Goal: Book appointment/travel/reservation

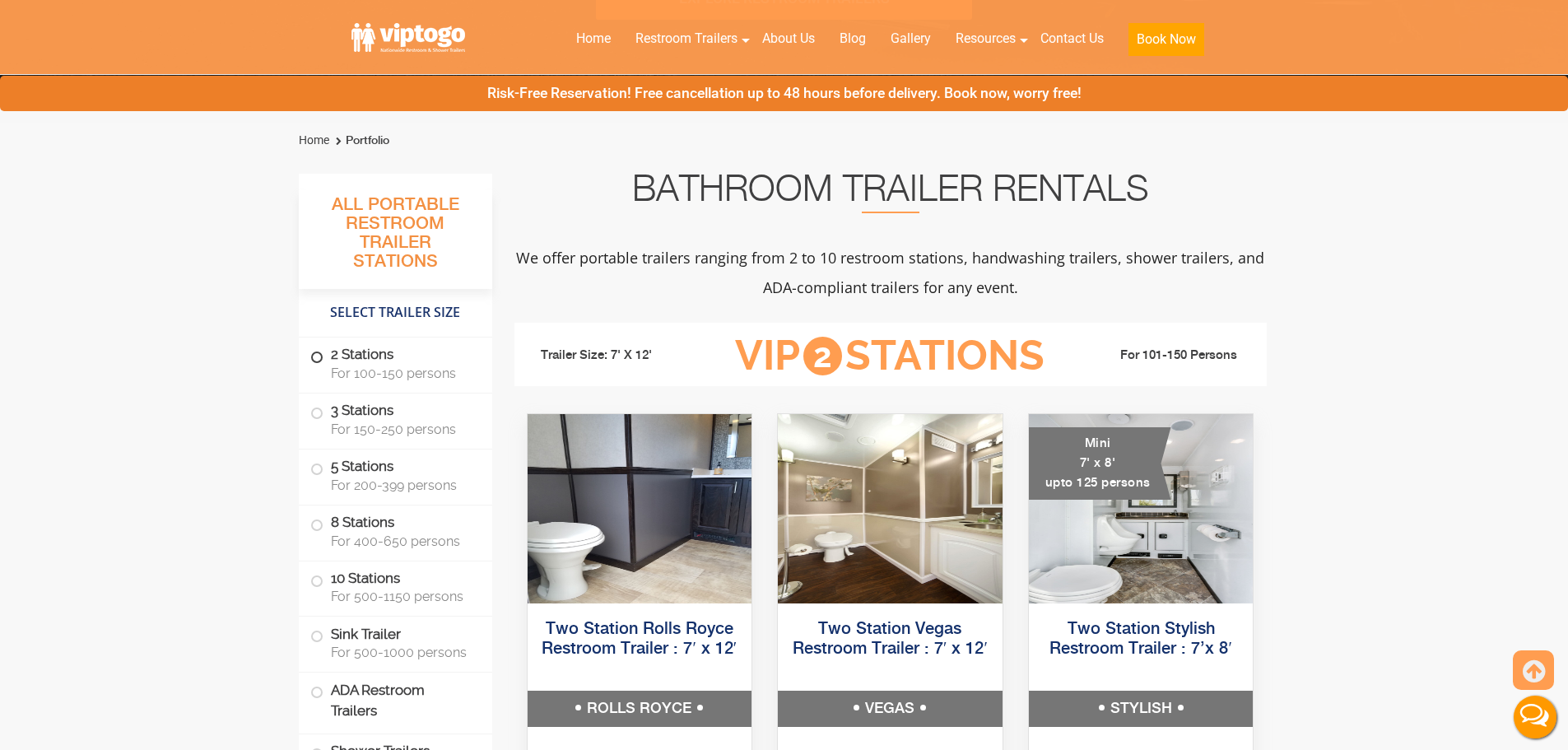
click at [390, 338] on label "2 Stations For 100-150 persons" at bounding box center [395, 363] width 171 height 51
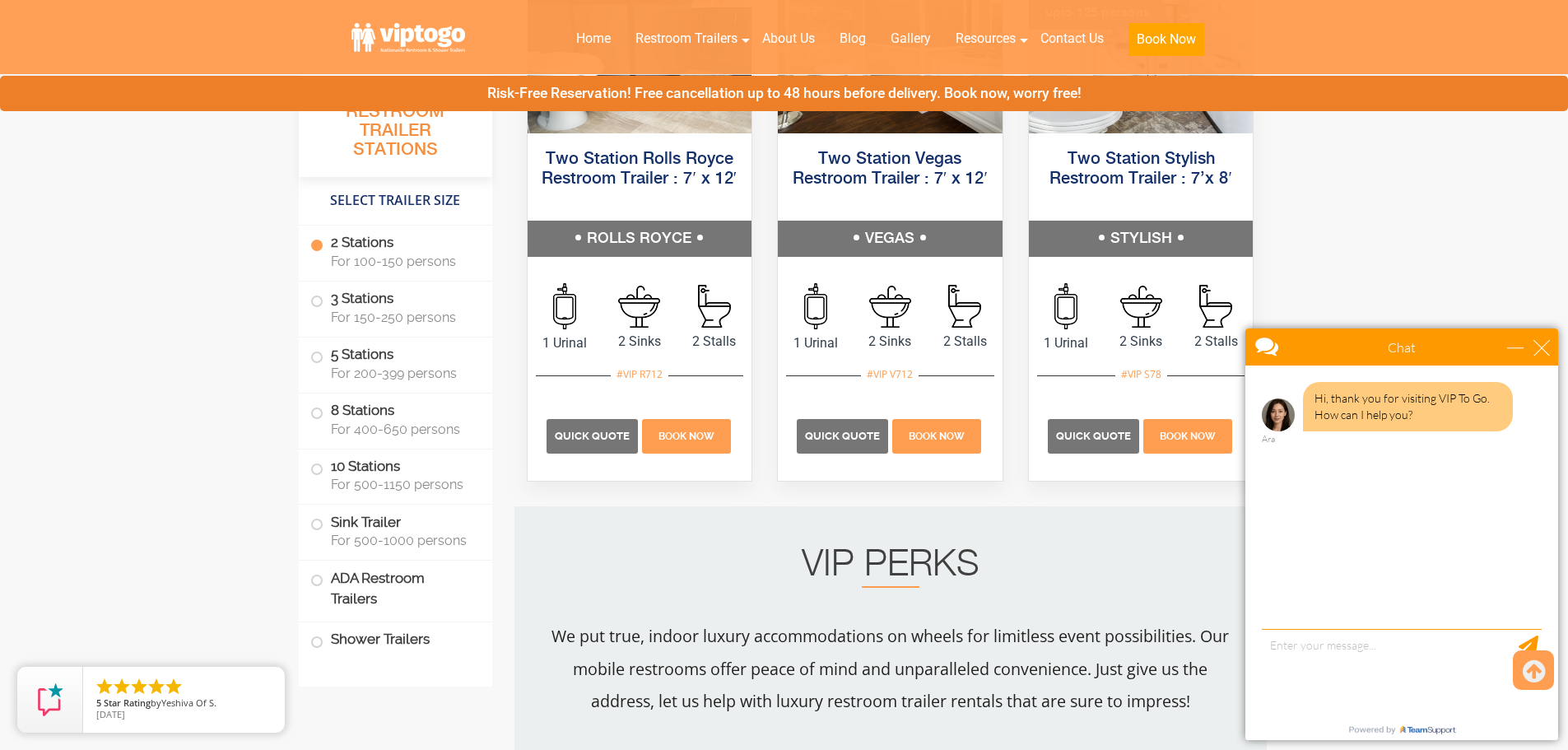
scroll to position [969, 0]
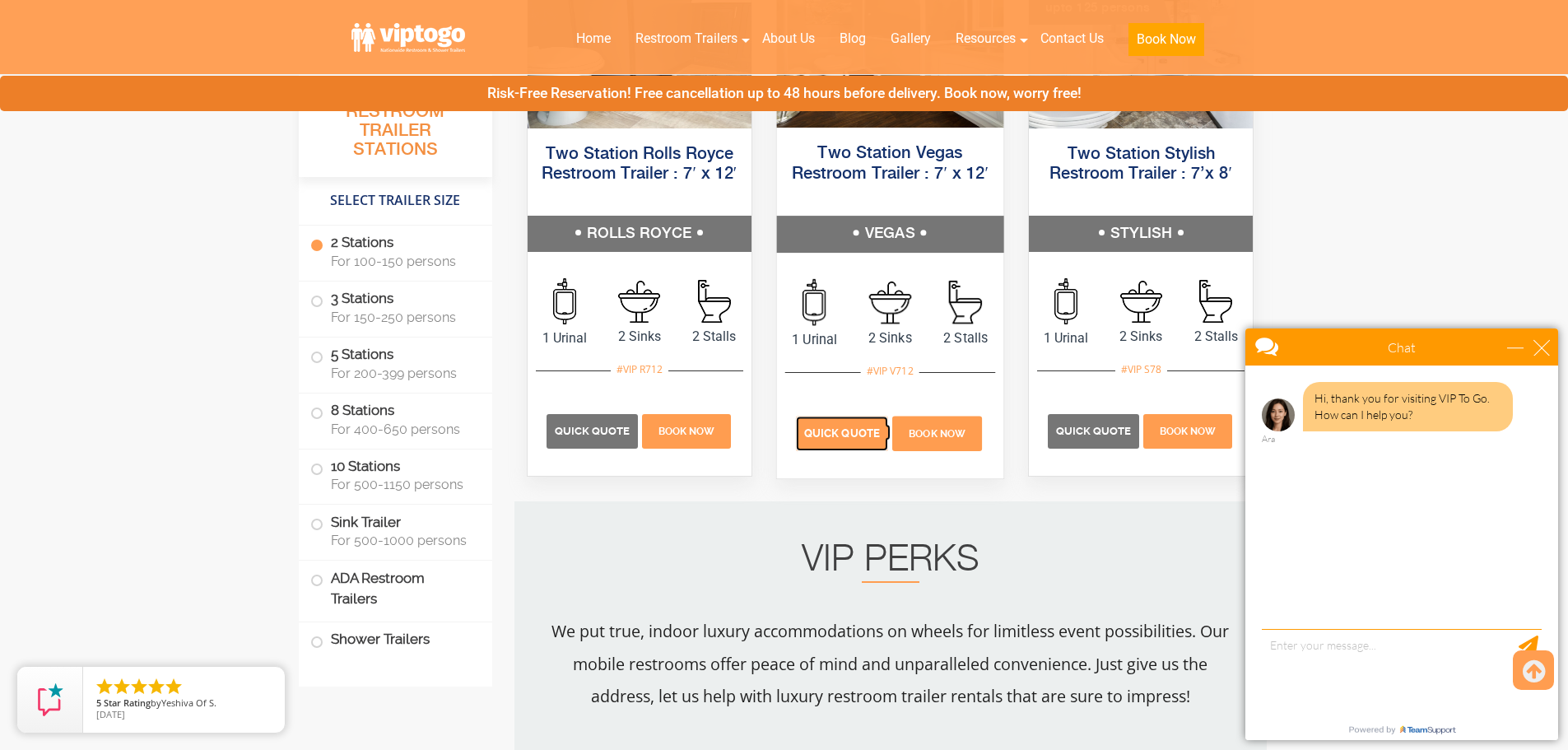
click at [835, 419] on p "Quick Quote" at bounding box center [841, 433] width 92 height 35
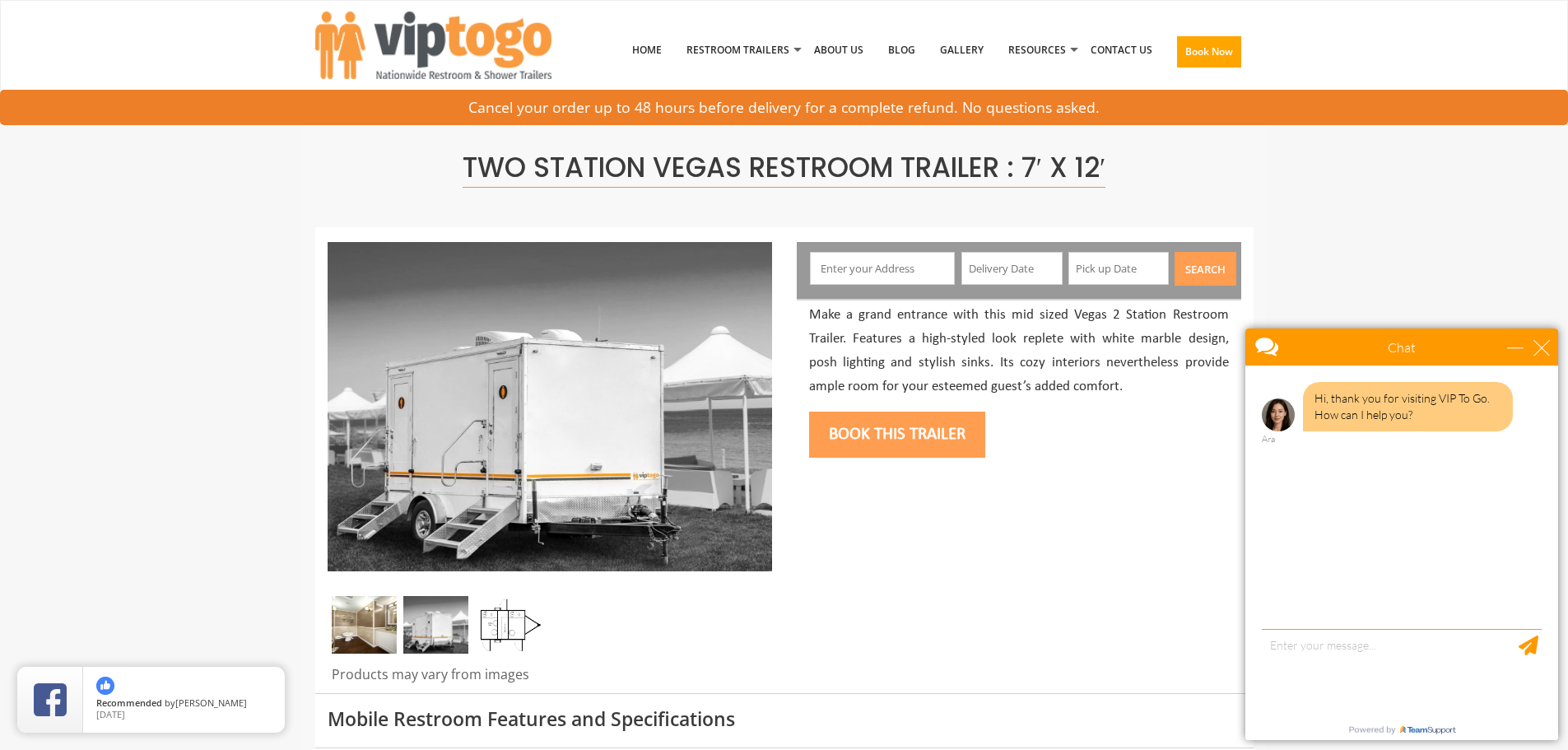
click at [912, 255] on input "text" at bounding box center [882, 269] width 145 height 33
click at [932, 254] on input "text" at bounding box center [882, 269] width 145 height 33
drag, startPoint x: 898, startPoint y: 264, endPoint x: 719, endPoint y: 257, distance: 179.1
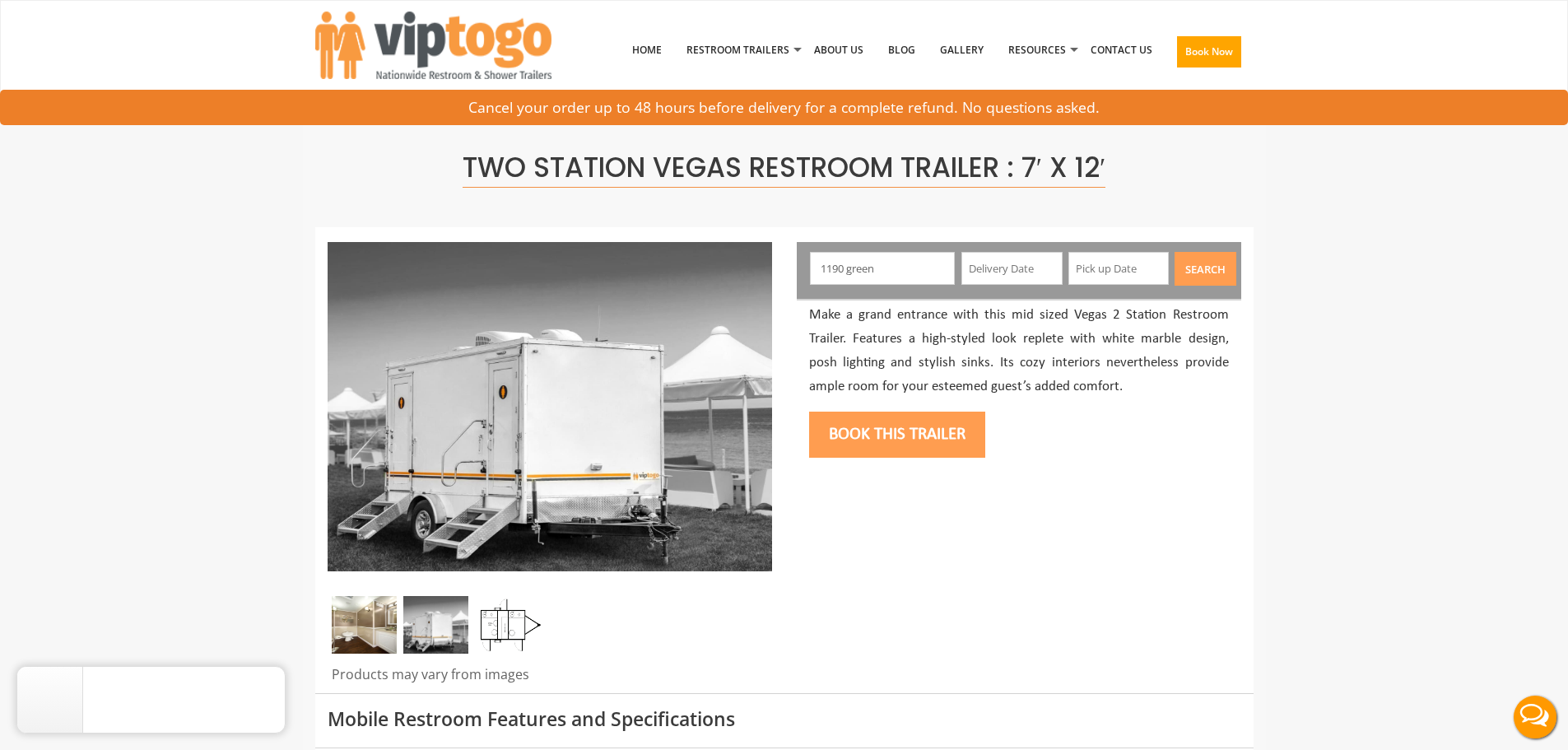
click at [882, 264] on input "1190 green" at bounding box center [882, 269] width 145 height 33
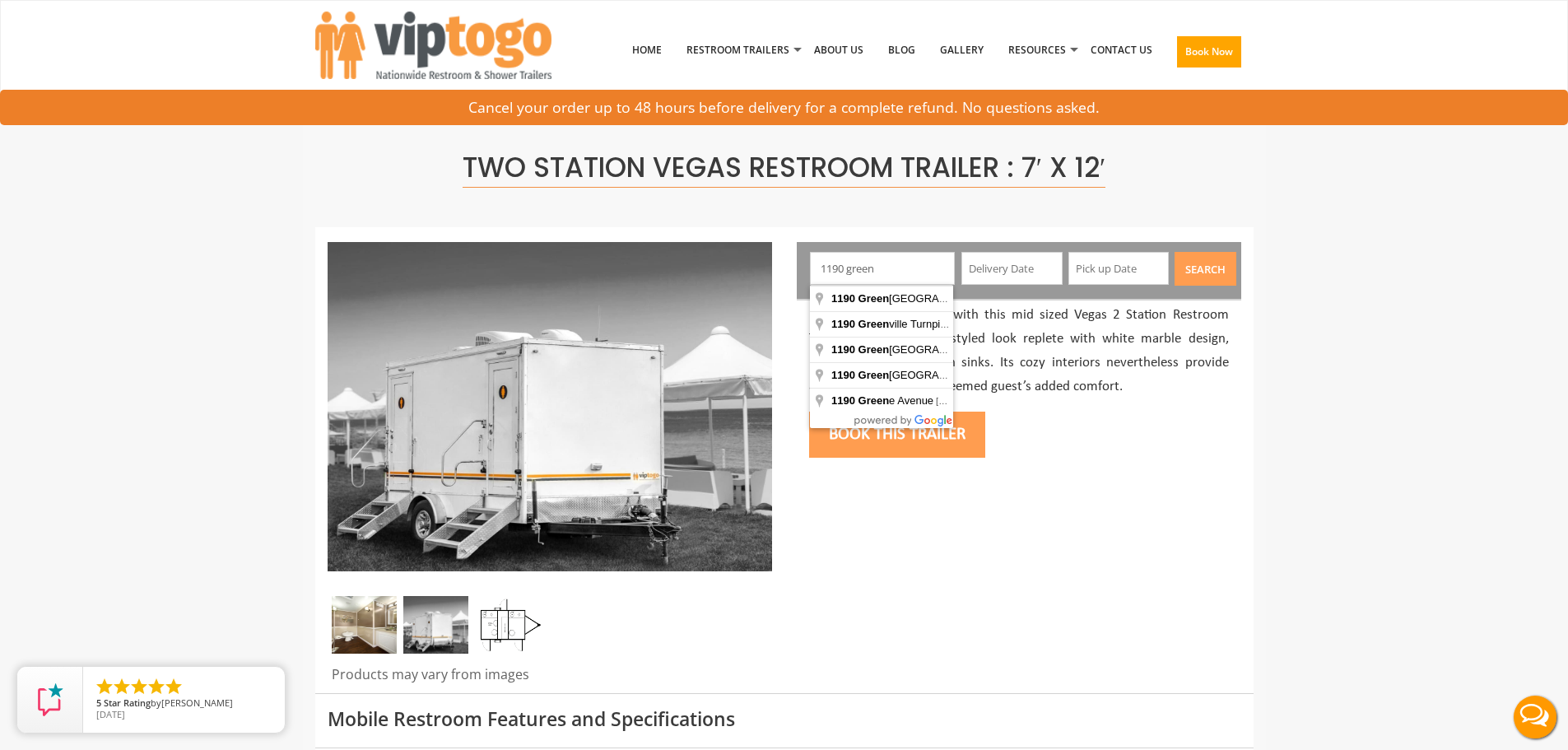
drag, startPoint x: 882, startPoint y: 264, endPoint x: 862, endPoint y: 265, distance: 20.0
click at [862, 265] on input "1190 green" at bounding box center [882, 269] width 145 height 33
paste input "07435"
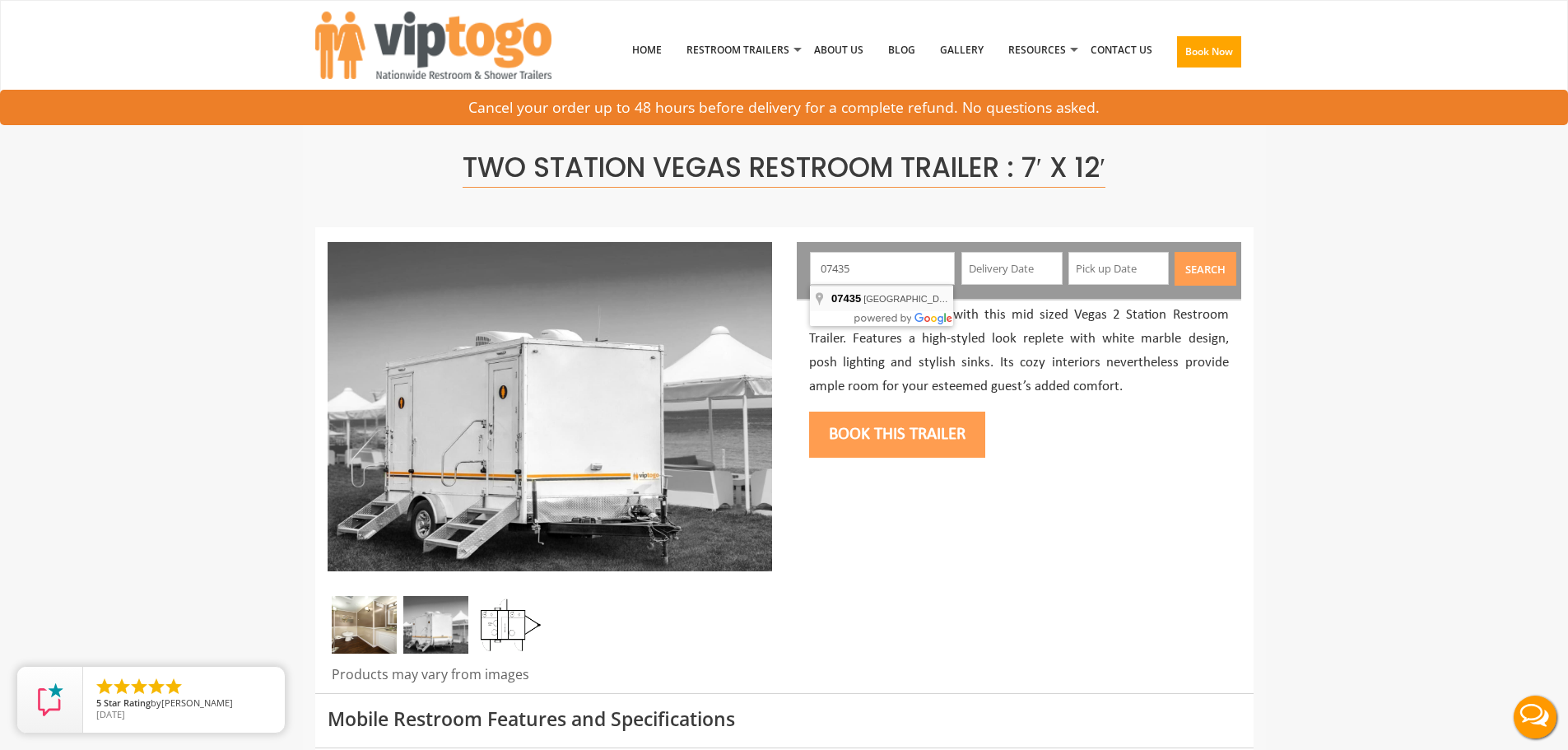
type input "[GEOGRAPHIC_DATA], [GEOGRAPHIC_DATA]"
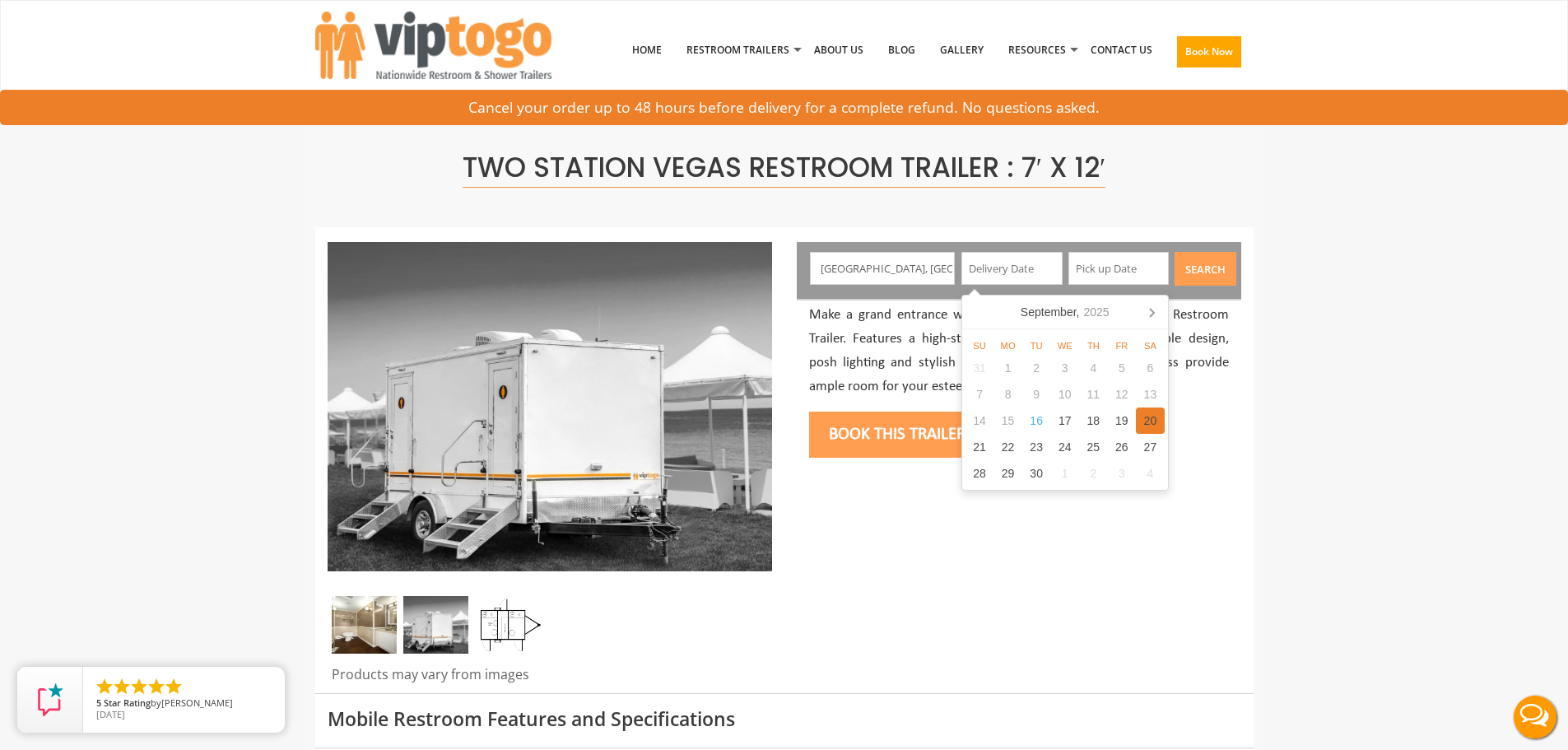
click at [1151, 422] on div "20" at bounding box center [1149, 421] width 29 height 27
type input "[DATE]"
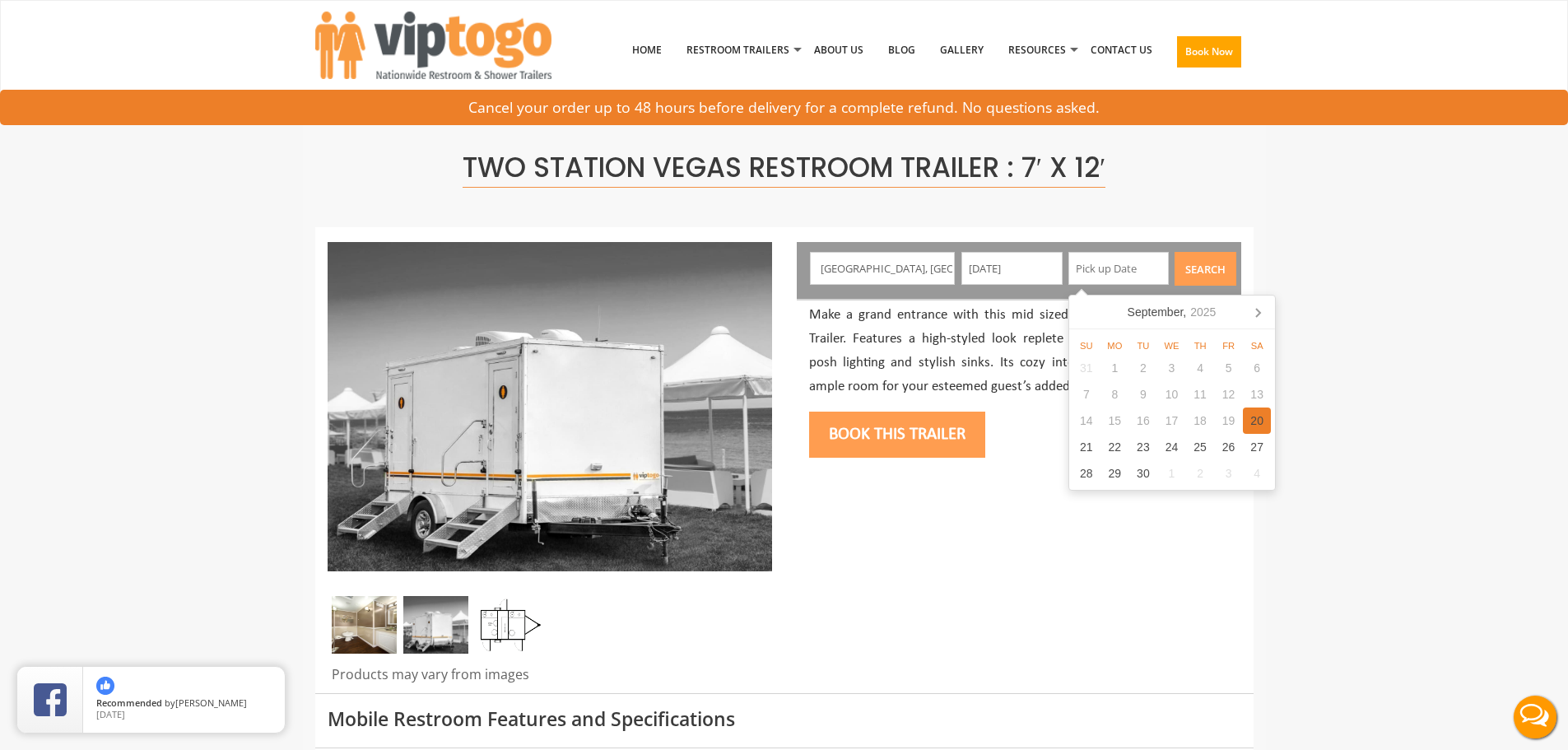
click at [1254, 413] on div "20" at bounding box center [1257, 421] width 29 height 27
type input "[DATE]"
click at [956, 427] on button "Book this trailer" at bounding box center [897, 435] width 177 height 46
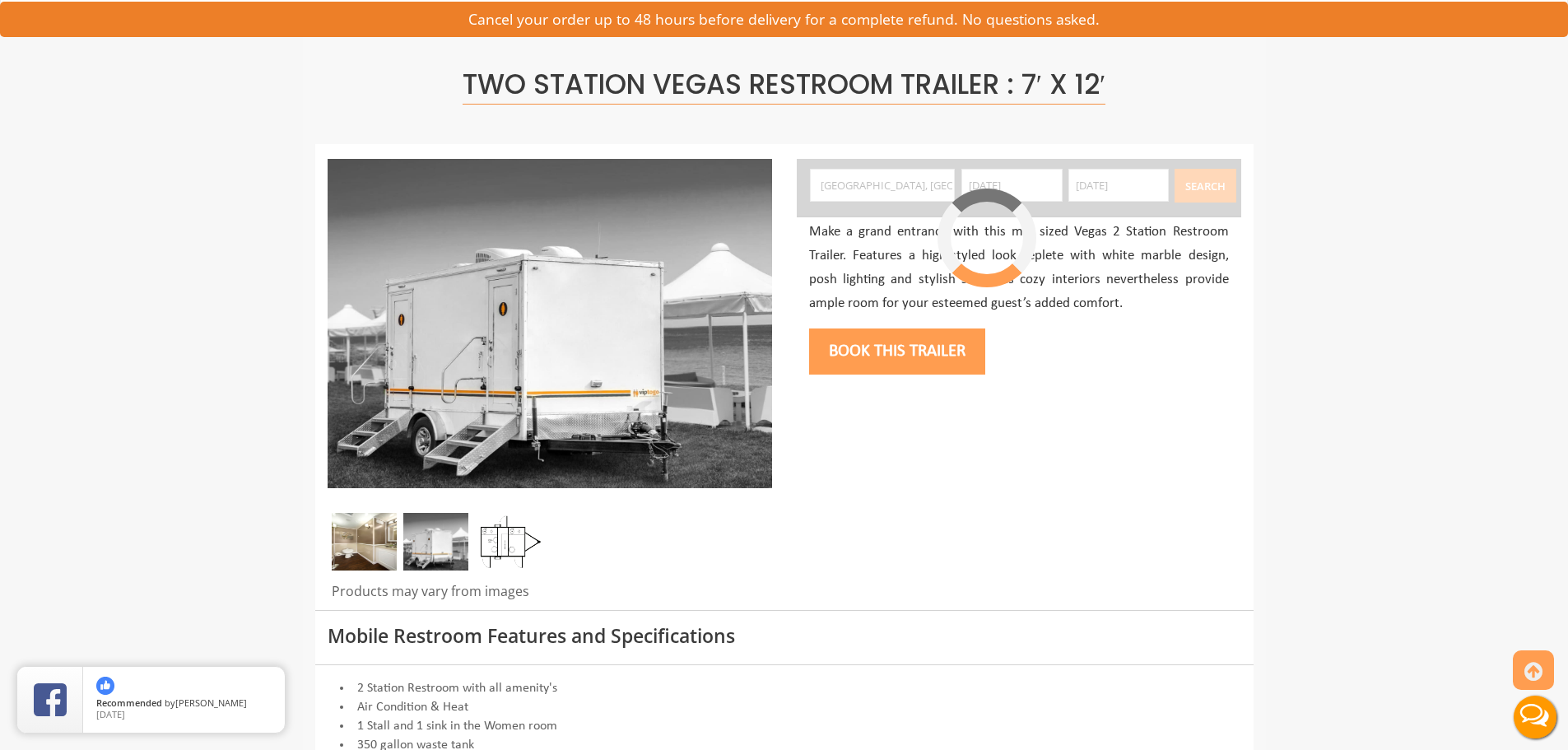
scroll to position [87, 0]
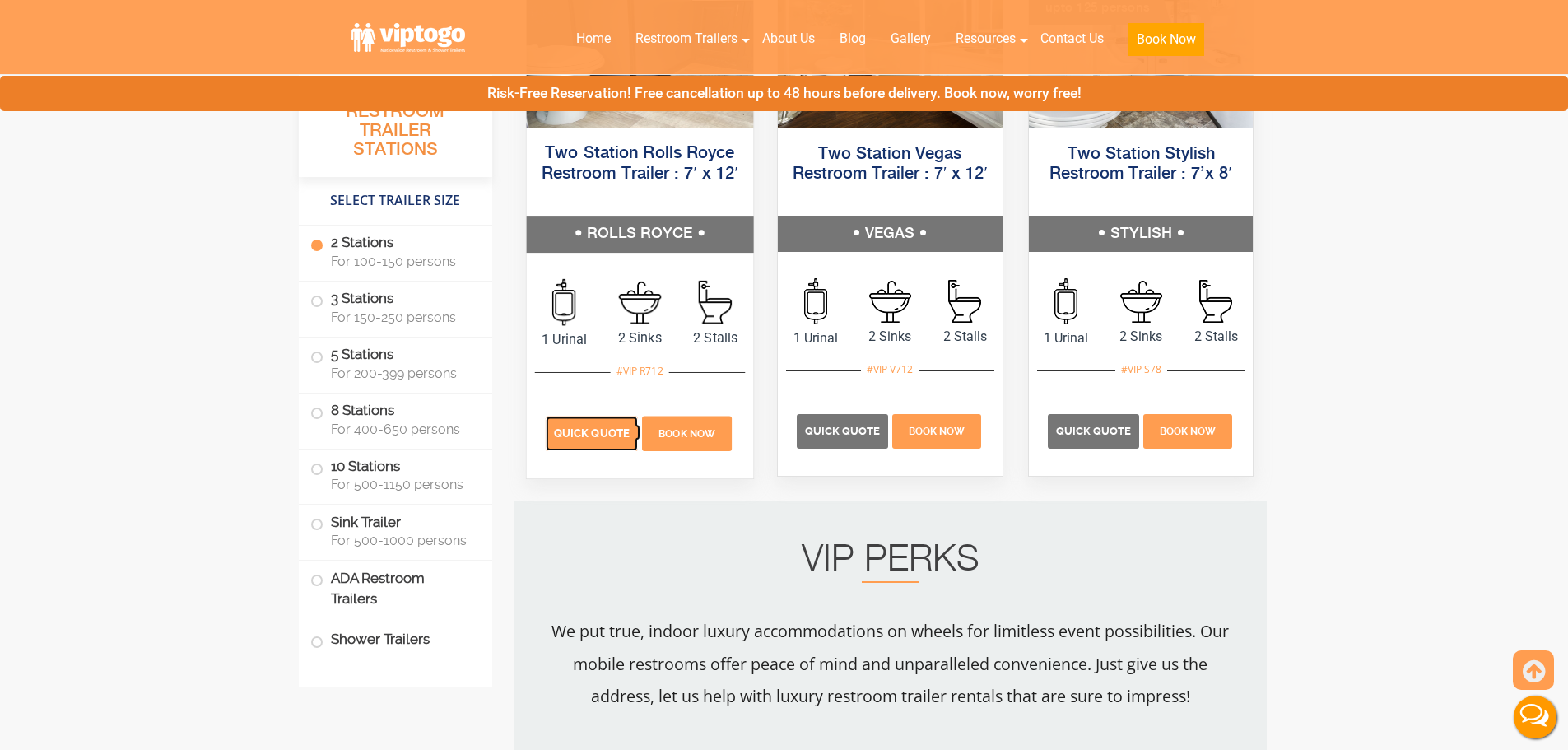
click at [598, 433] on span "Quick Quote" at bounding box center [591, 433] width 75 height 12
